Goal: Transaction & Acquisition: Book appointment/travel/reservation

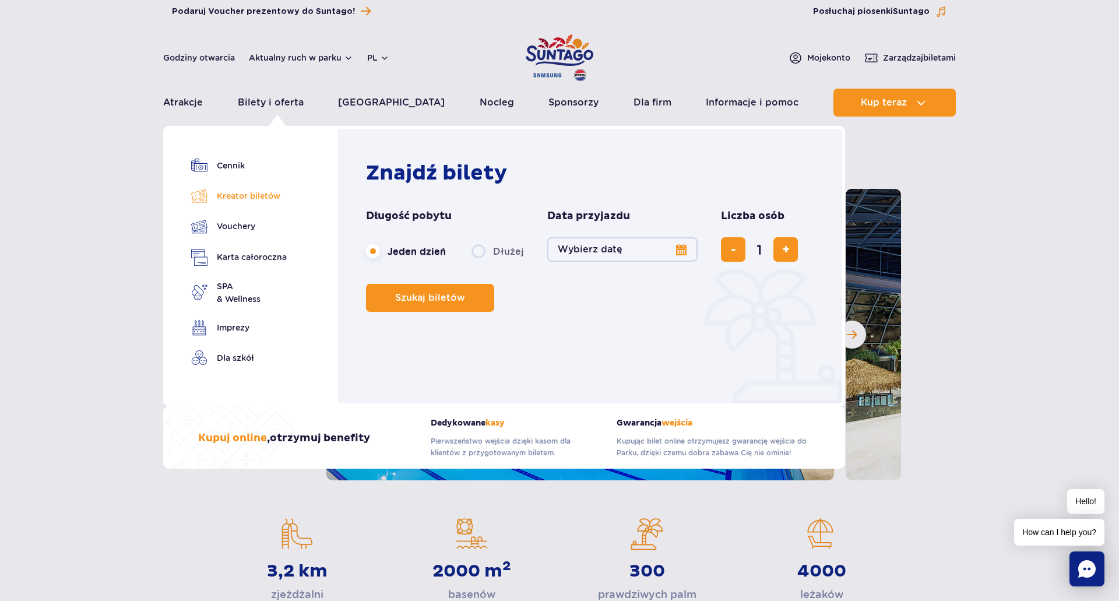
click at [248, 195] on link "Kreator biletów" at bounding box center [239, 196] width 96 height 16
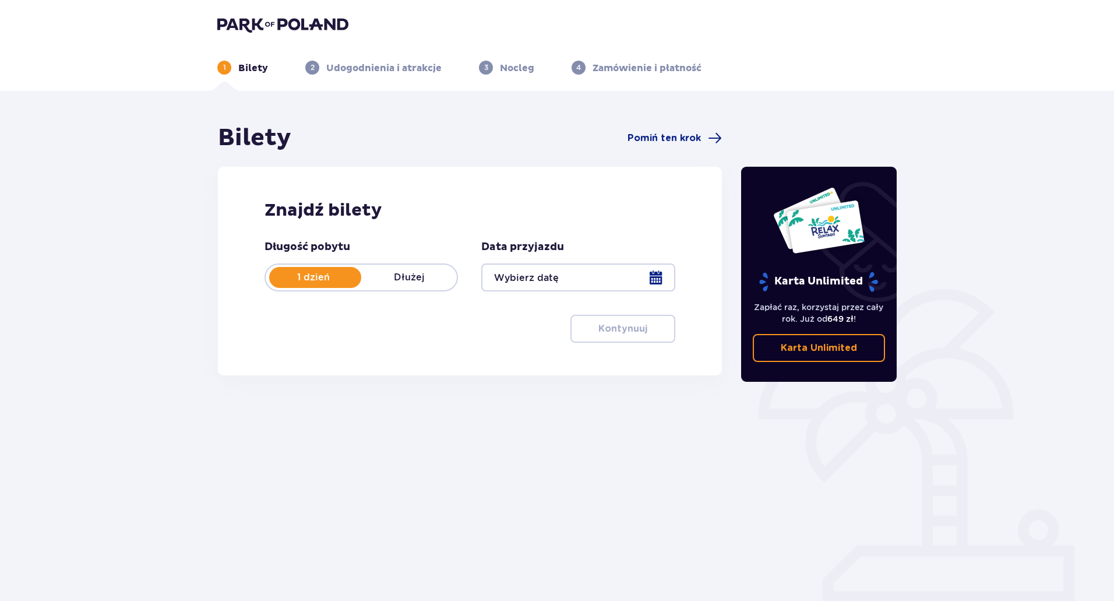
click at [403, 272] on p "Dłużej" at bounding box center [409, 277] width 96 height 13
click at [582, 262] on div "Data przyjazdu" at bounding box center [577, 265] width 193 height 51
click at [579, 274] on div at bounding box center [577, 277] width 193 height 28
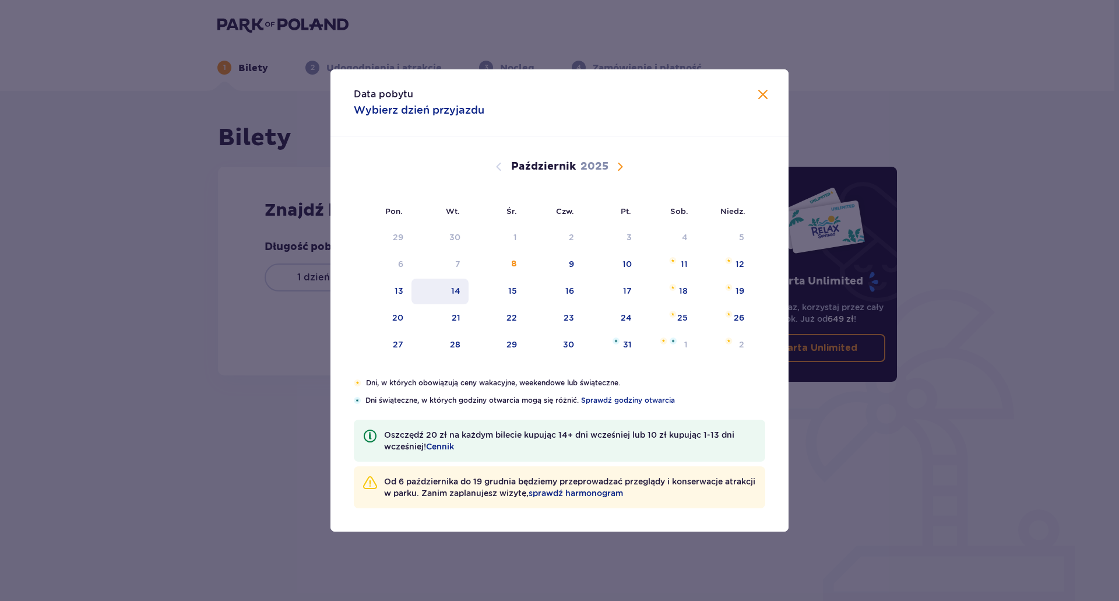
click at [453, 288] on div "14" at bounding box center [455, 291] width 9 height 12
click at [510, 289] on div "15" at bounding box center [512, 291] width 9 height 12
type input "[DATE] - [DATE]"
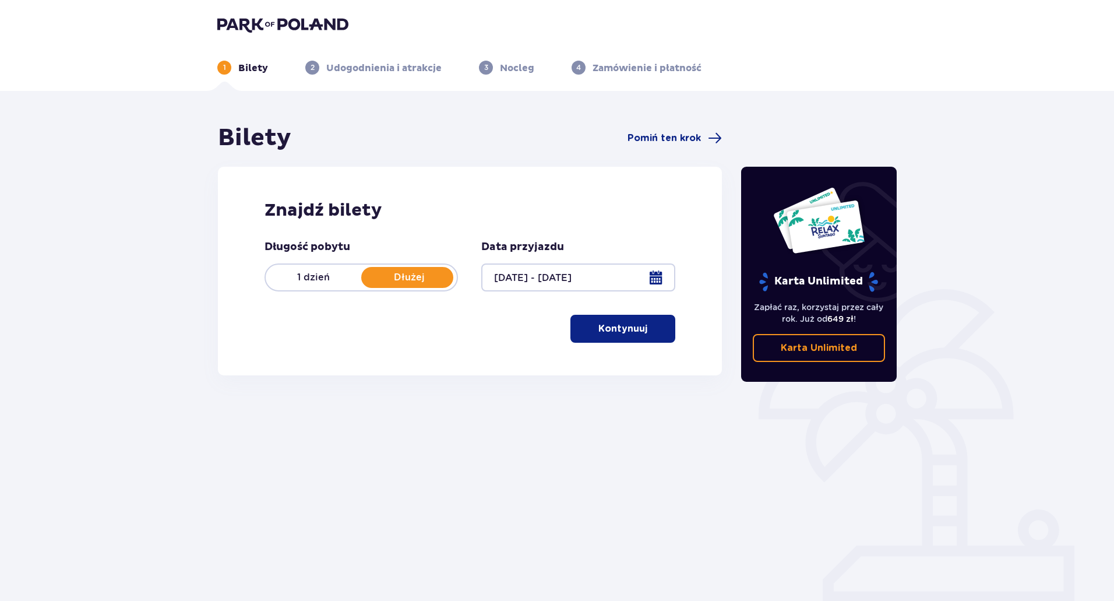
click at [626, 330] on p "Kontynuuj" at bounding box center [622, 328] width 49 height 13
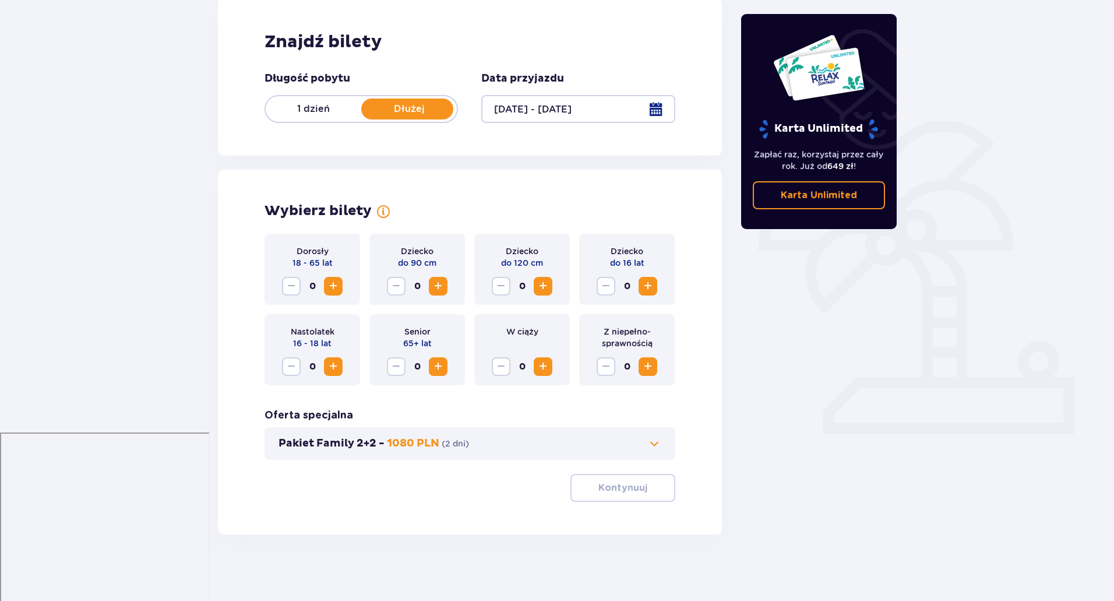
scroll to position [172, 0]
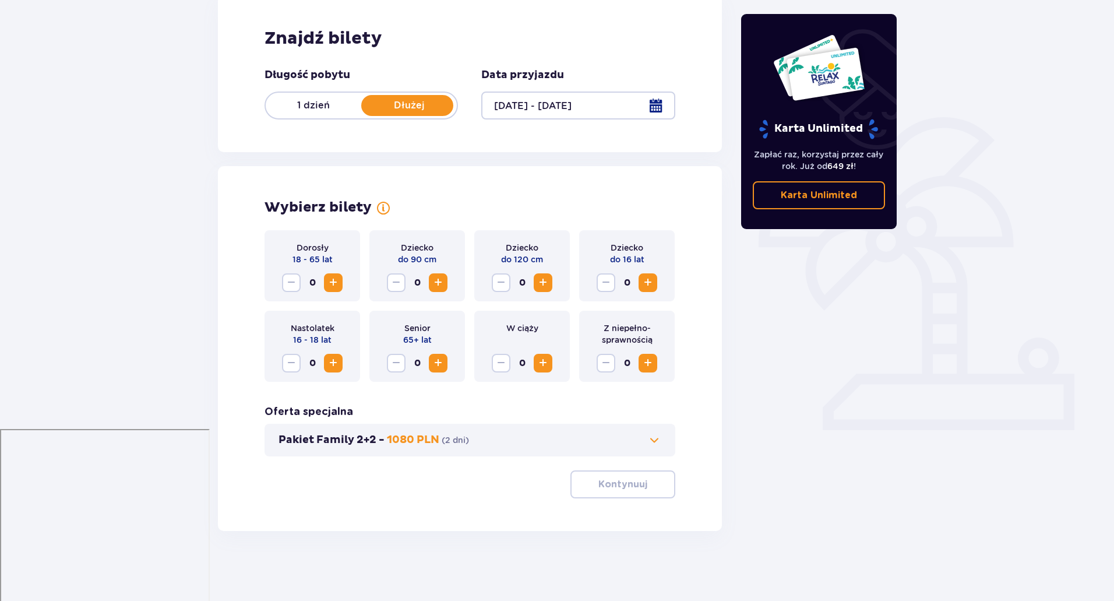
click at [335, 277] on span "Zwiększ" at bounding box center [333, 283] width 14 height 14
click at [542, 284] on span "Zwiększ" at bounding box center [543, 283] width 14 height 14
click at [628, 480] on p "Kontynuuj" at bounding box center [622, 484] width 49 height 13
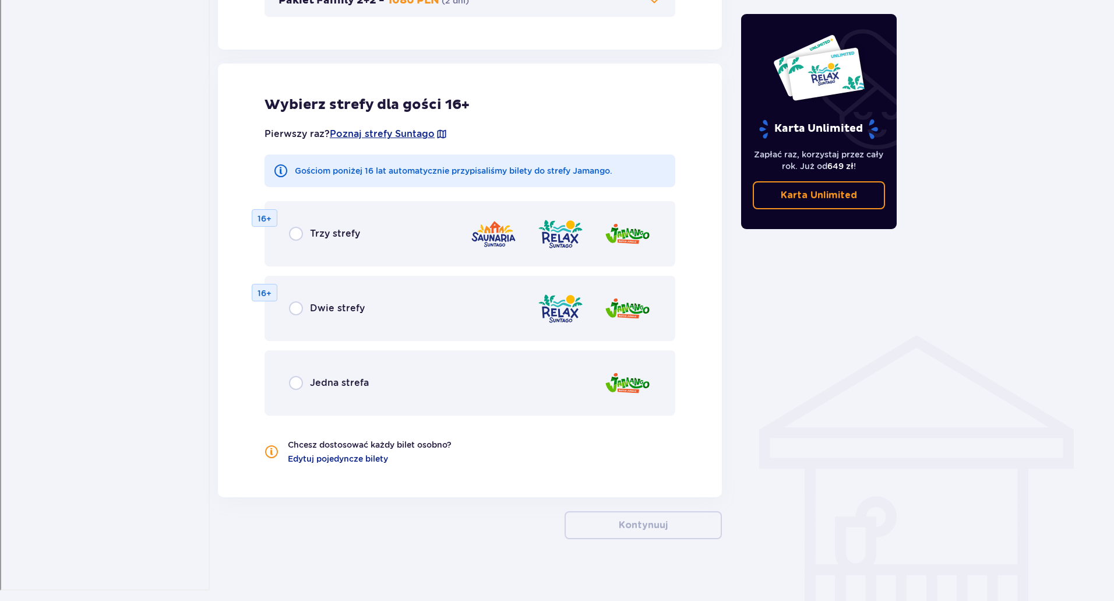
scroll to position [619, 0]
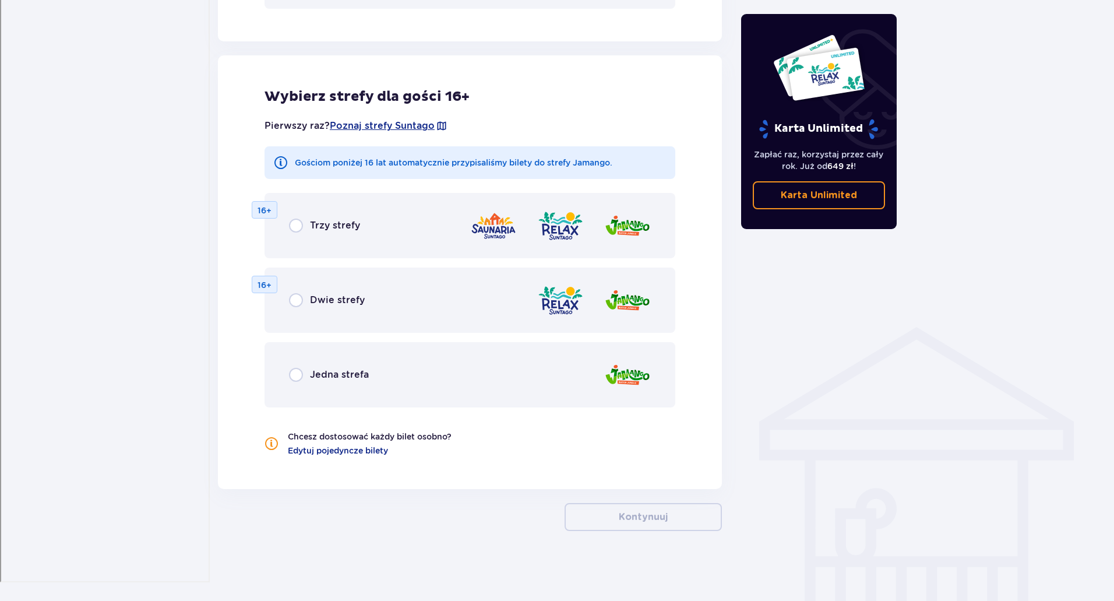
click at [282, 371] on div "Jedna strefa" at bounding box center [470, 374] width 411 height 65
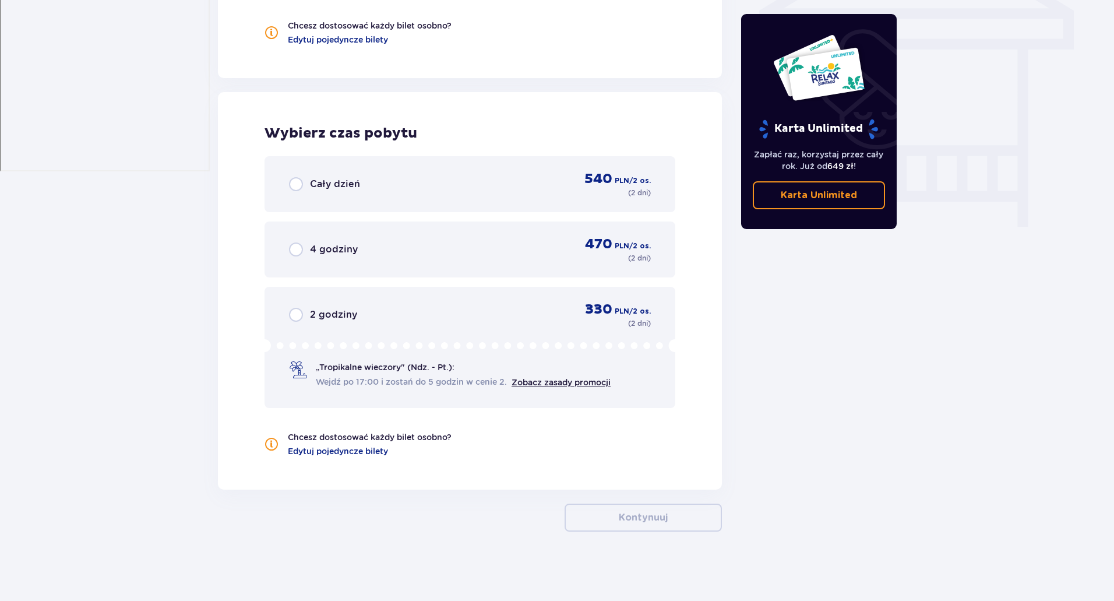
scroll to position [1031, 0]
click at [306, 188] on div "Cały dzień" at bounding box center [324, 184] width 71 height 14
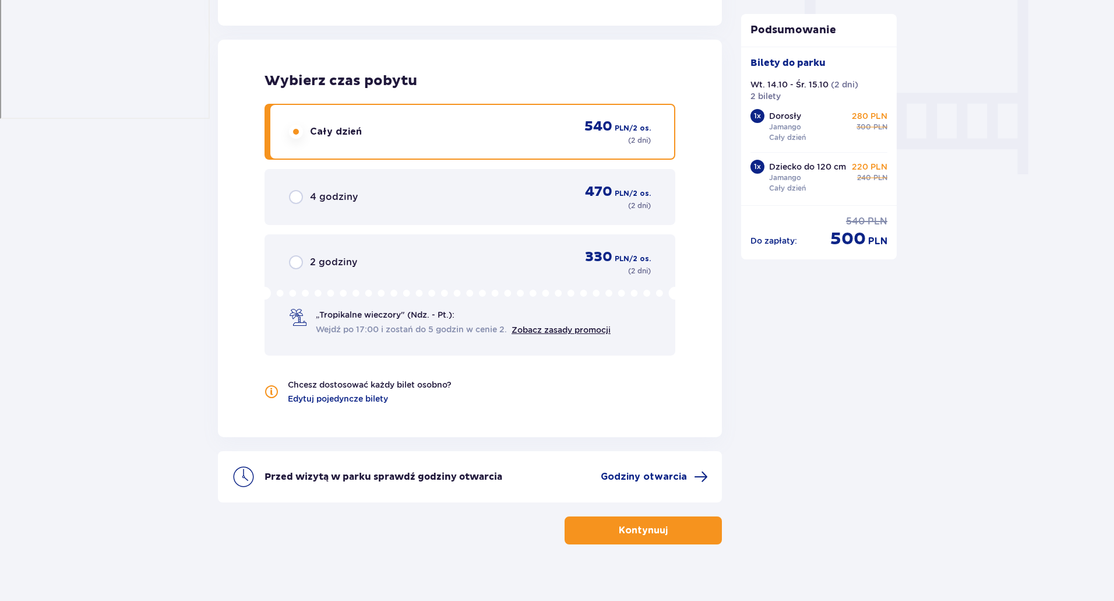
scroll to position [1096, 0]
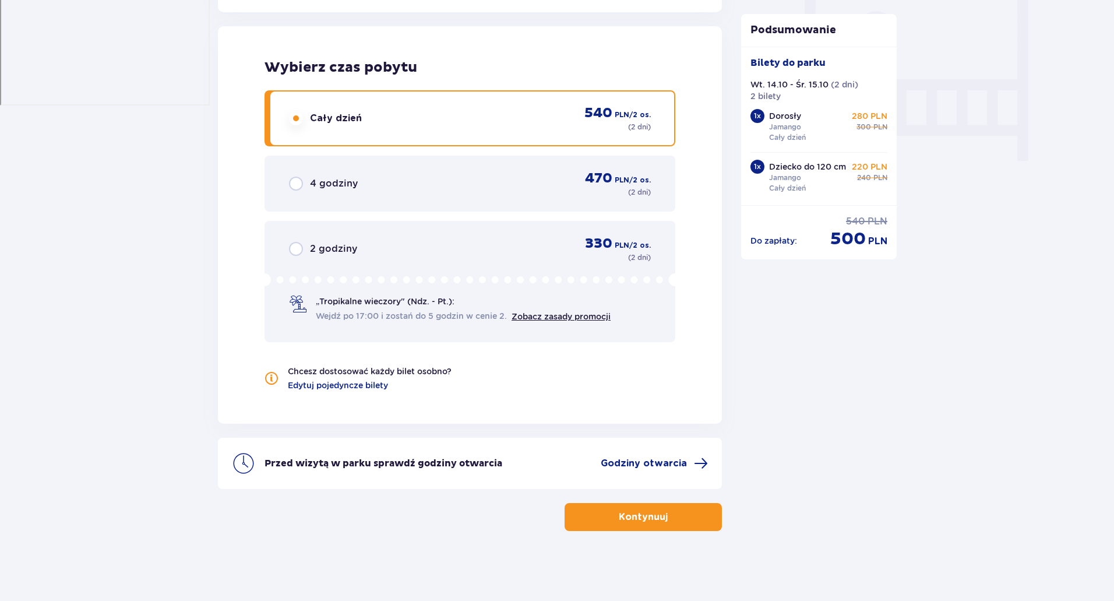
click at [651, 526] on button "Kontynuuj" at bounding box center [643, 517] width 157 height 28
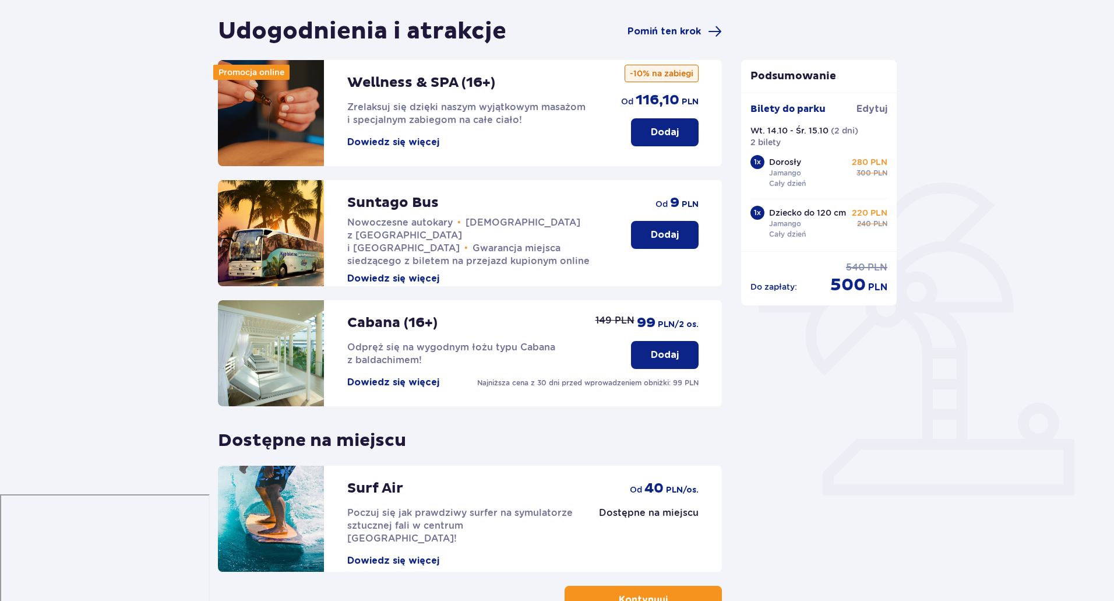
scroll to position [189, 0]
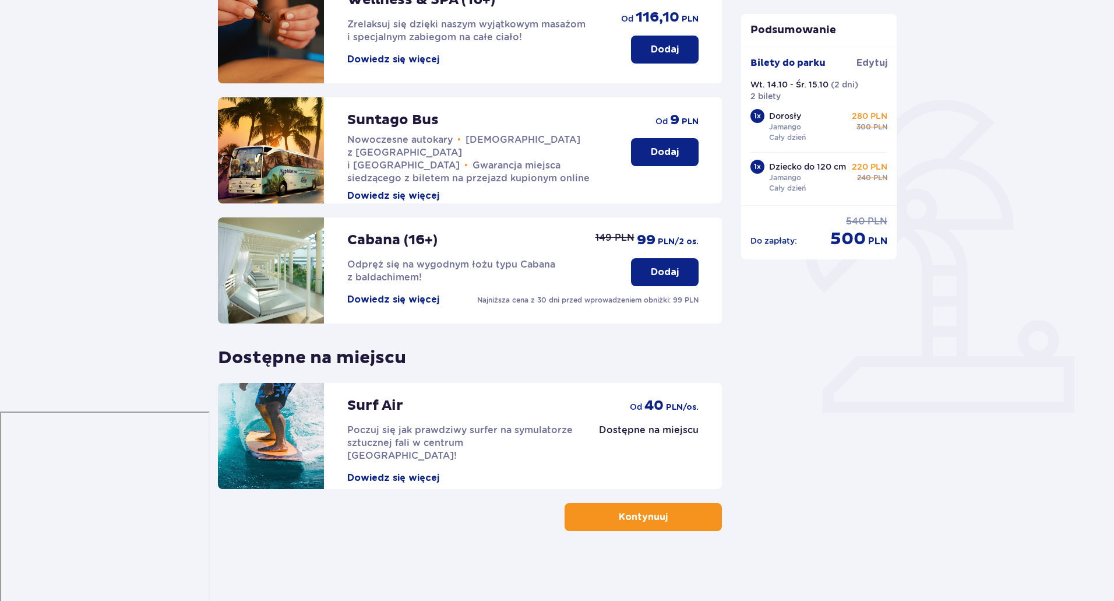
click at [655, 511] on p "Kontynuuj" at bounding box center [643, 516] width 49 height 13
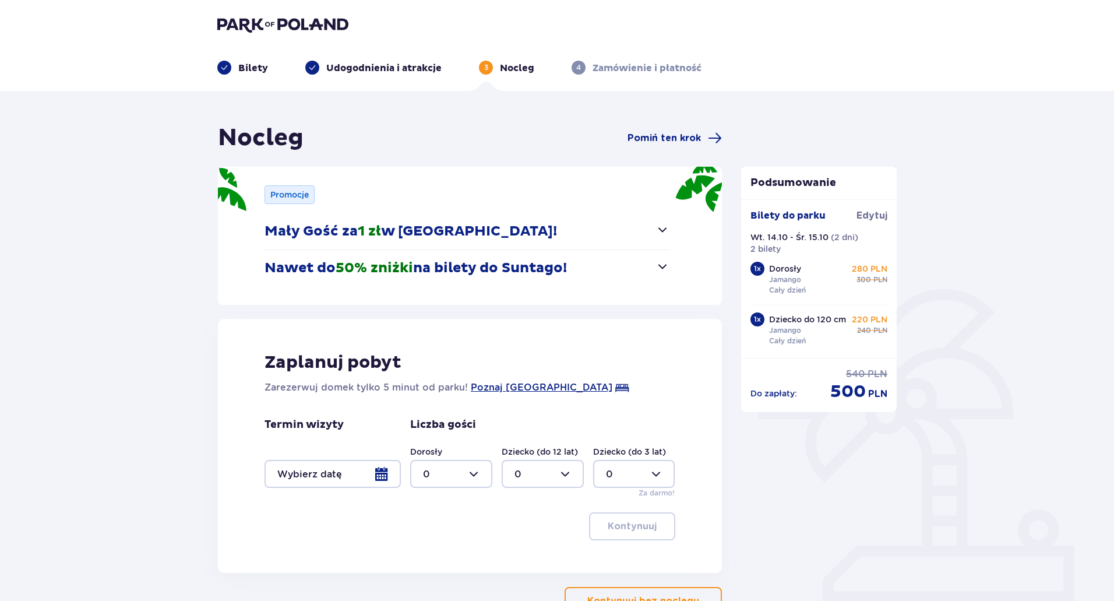
click at [383, 480] on div at bounding box center [333, 474] width 136 height 28
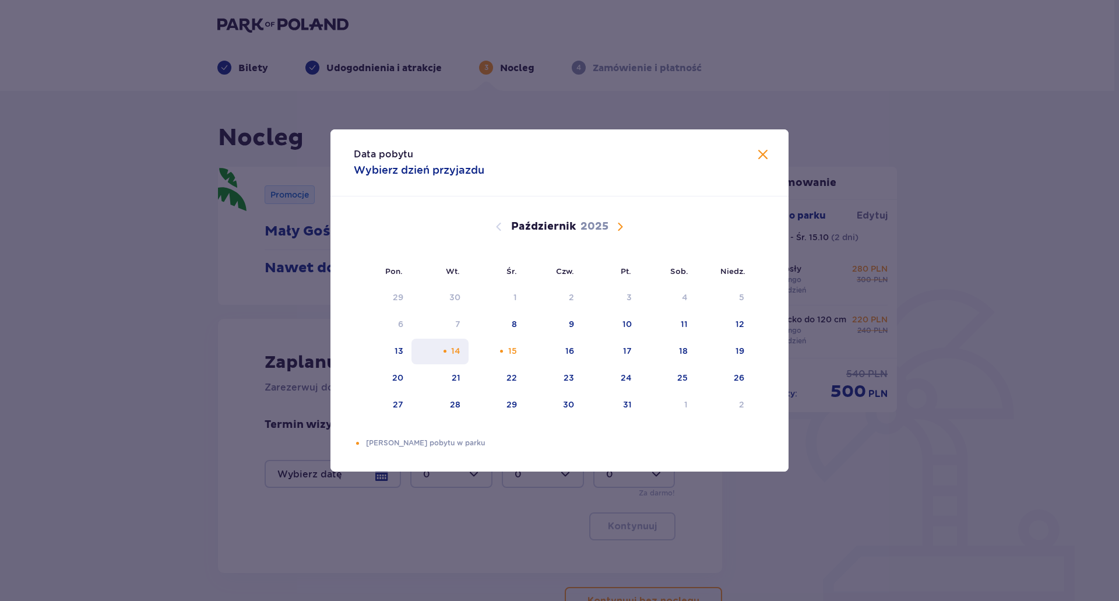
click at [456, 357] on div "14" at bounding box center [440, 352] width 58 height 26
click at [503, 350] on div "Pomarańczowa kropka" at bounding box center [502, 351] width 8 height 8
type input "[DATE] - [DATE]"
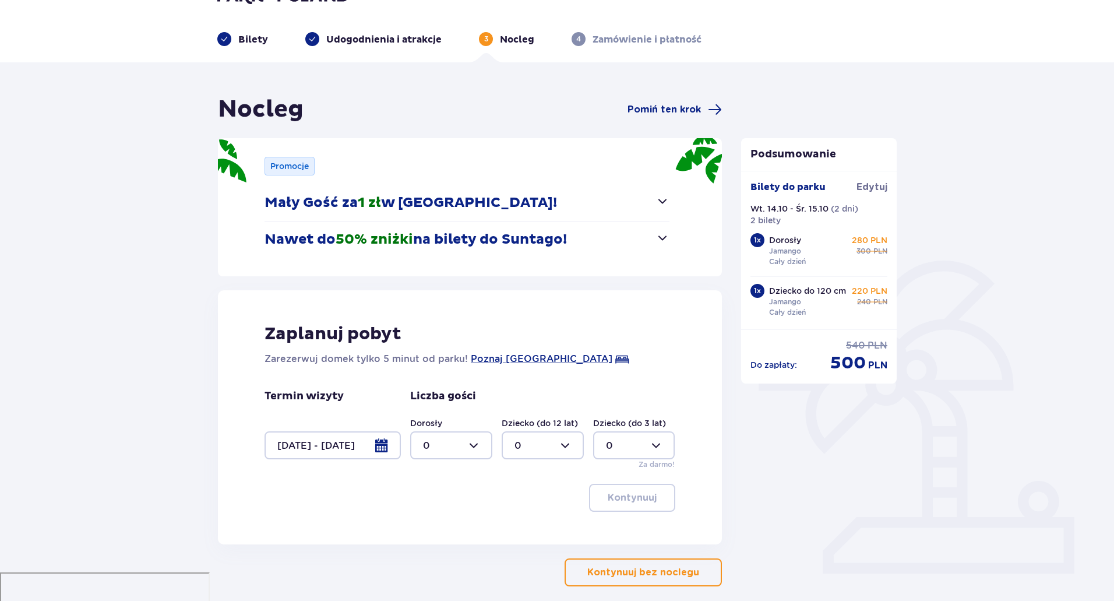
scroll to position [29, 0]
click at [483, 450] on div at bounding box center [451, 445] width 82 height 28
click at [432, 509] on div "1" at bounding box center [451, 504] width 57 height 13
type input "1"
click at [571, 443] on div at bounding box center [543, 445] width 82 height 28
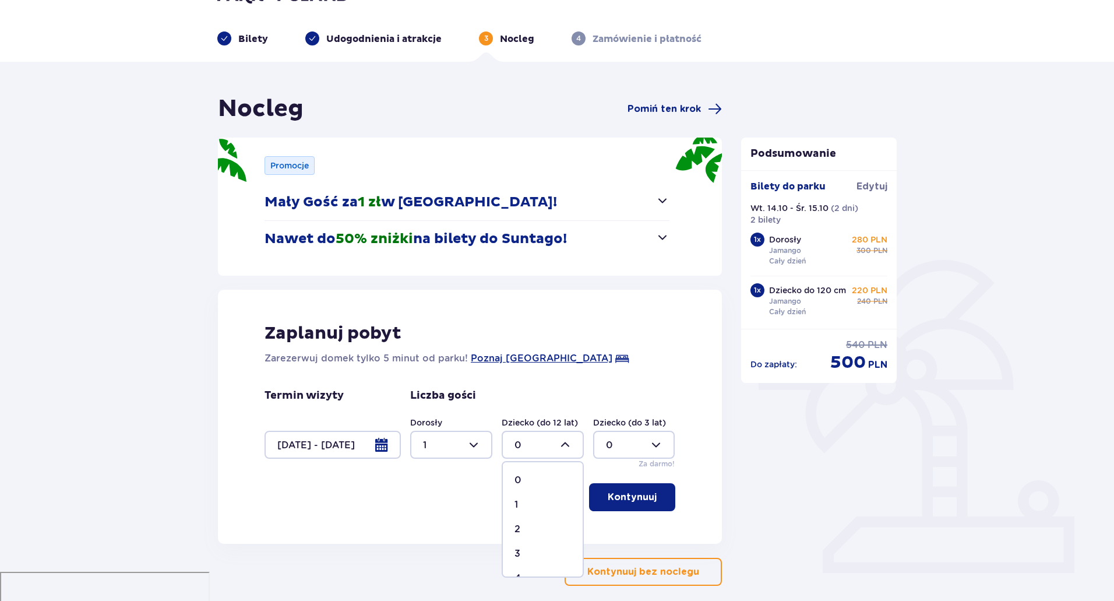
click at [523, 505] on div "1" at bounding box center [543, 504] width 57 height 13
type input "1"
click at [644, 492] on p "Kontynuuj" at bounding box center [632, 497] width 49 height 13
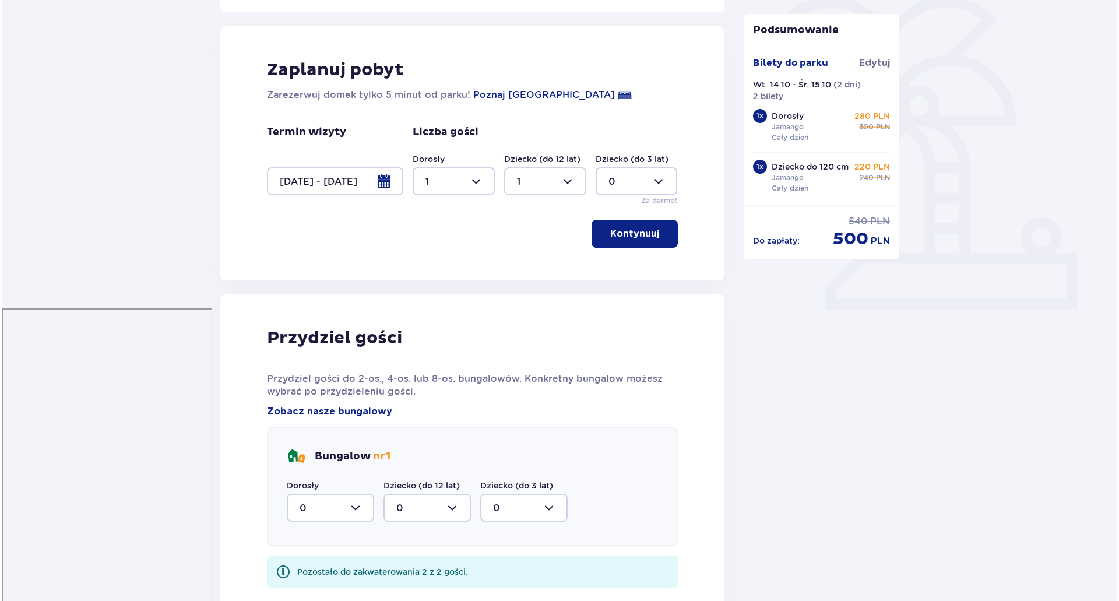
scroll to position [299, 0]
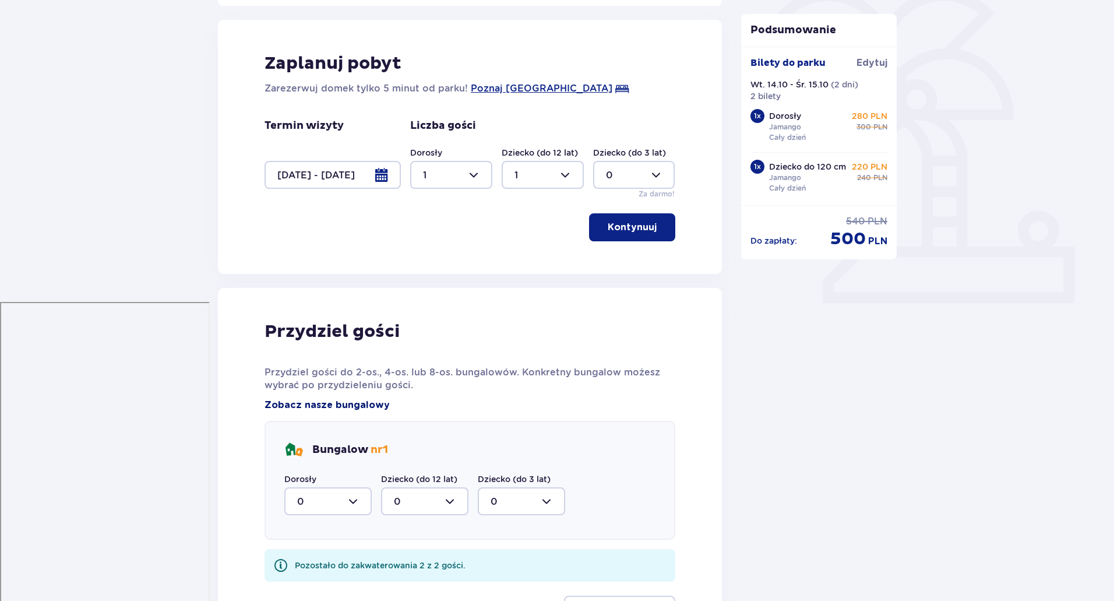
click at [343, 408] on span "Zobacz nasze bungalowy" at bounding box center [327, 405] width 125 height 13
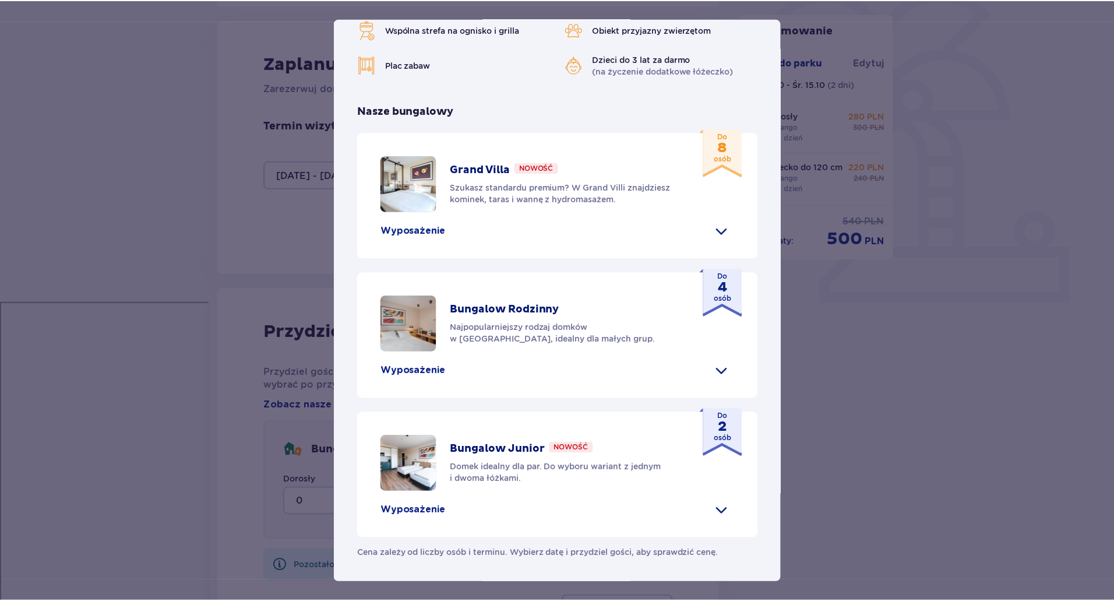
scroll to position [415, 0]
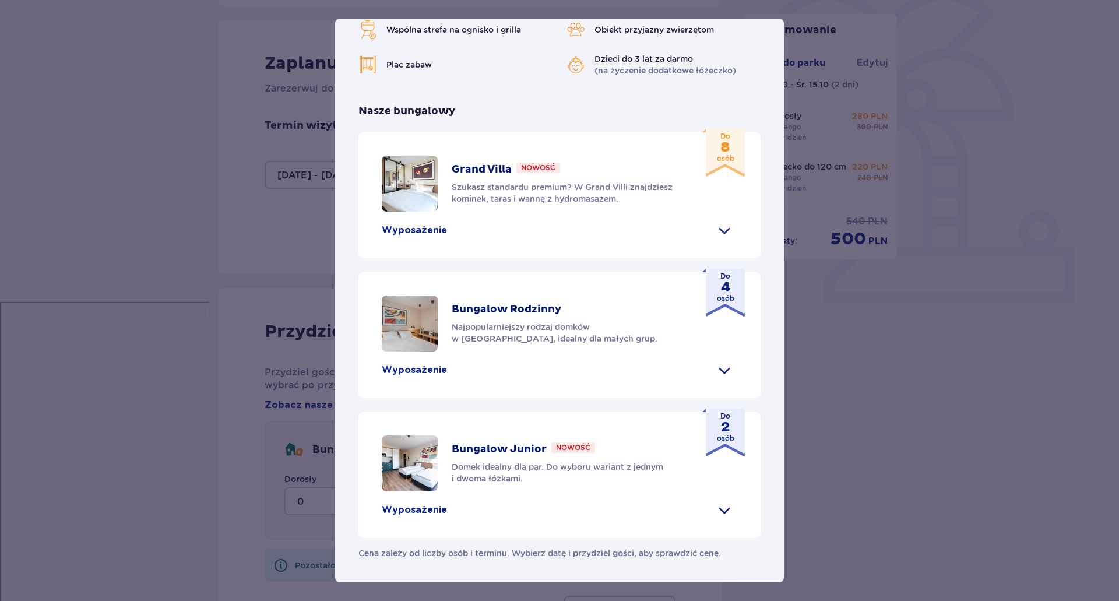
click at [485, 463] on p "Domek idealny dla par. Do wyboru wariant z jednym i dwoma łóżkami." at bounding box center [567, 472] width 231 height 23
click at [922, 409] on div "[GEOGRAPHIC_DATA] [GEOGRAPHIC_DATA] to idealne miejsce dla fanów dobrej zabawy …" at bounding box center [559, 300] width 1119 height 601
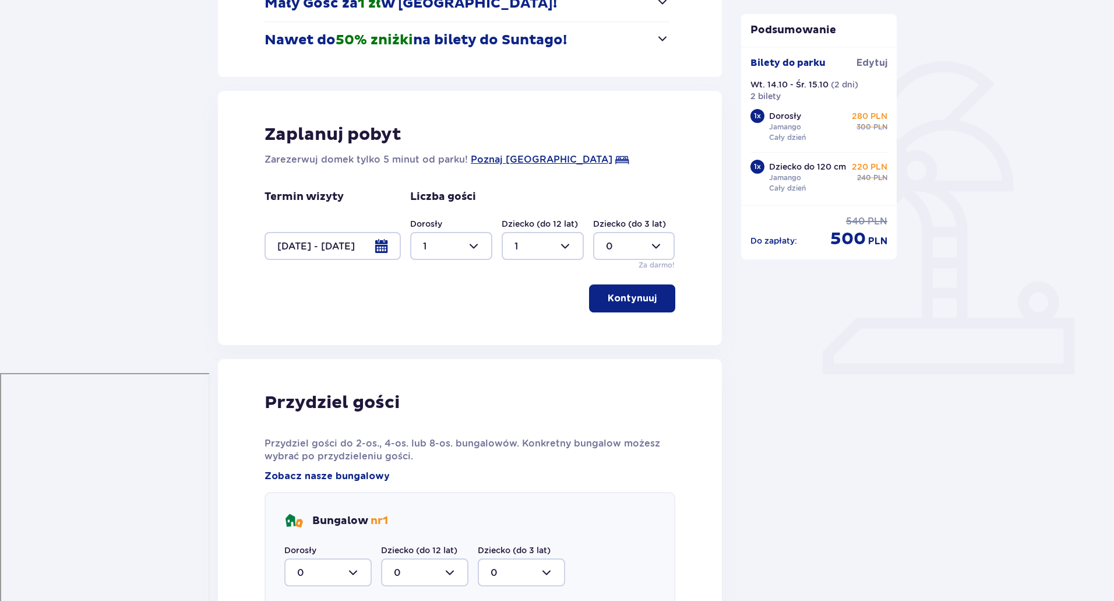
scroll to position [446, 0]
